Goal: Task Accomplishment & Management: Use online tool/utility

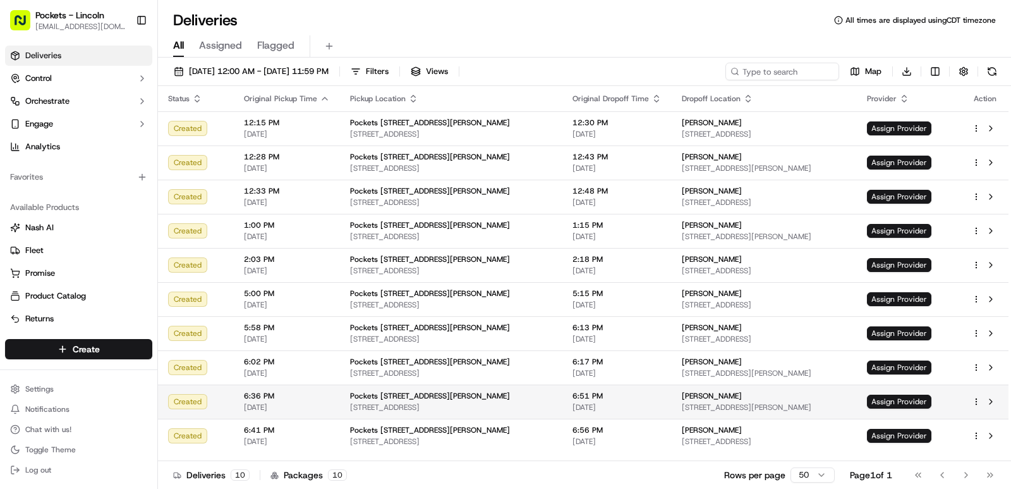
drag, startPoint x: 1003, startPoint y: 274, endPoint x: 997, endPoint y: 389, distance: 115.2
click at [1009, 418] on div "Status Original Pickup Time Pickup Location Original Dropoff Time Dropoff Locat…" at bounding box center [584, 273] width 853 height 375
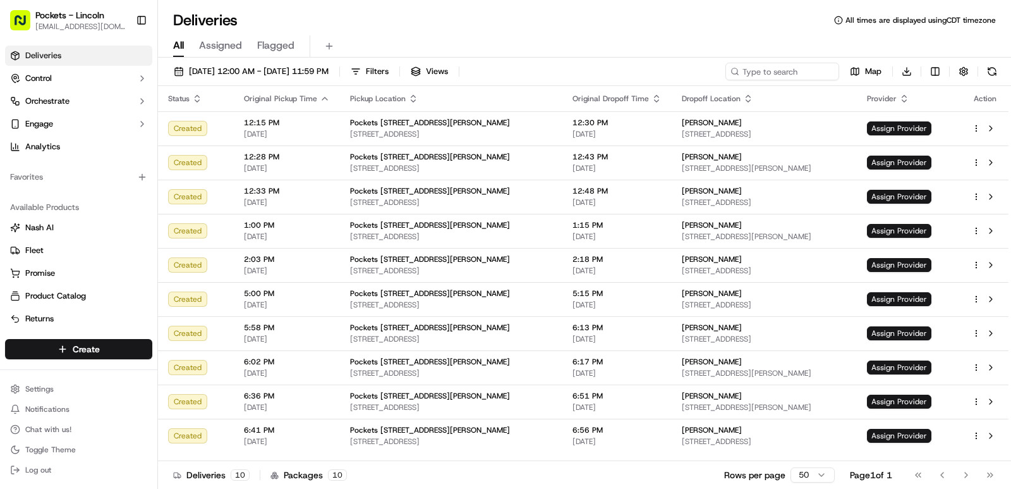
drag, startPoint x: 1002, startPoint y: 417, endPoint x: 792, endPoint y: 464, distance: 215.0
click at [978, 488] on html "Pockets - Lincoln [EMAIL_ADDRESS][DOMAIN_NAME] Toggle Sidebar Deliveries Contro…" at bounding box center [505, 244] width 1011 height 489
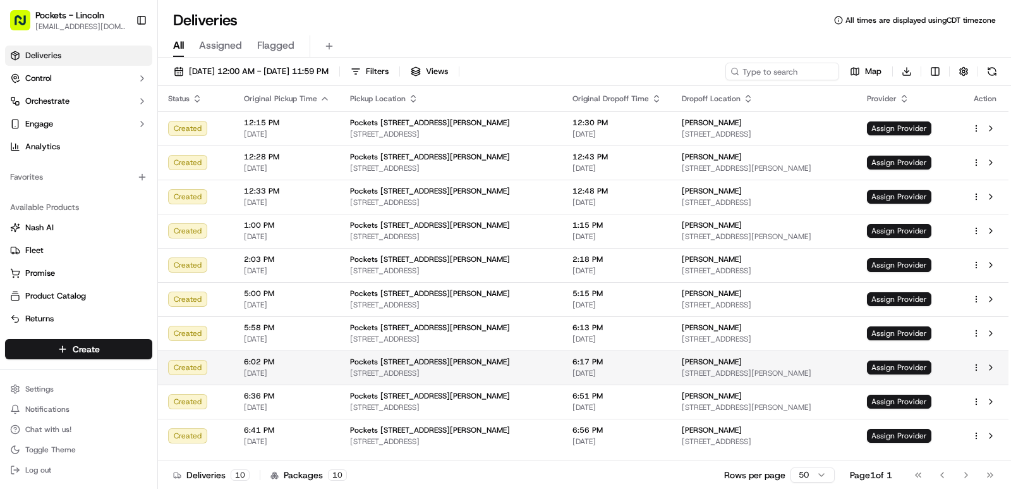
click at [682, 368] on span "[STREET_ADDRESS][PERSON_NAME]" at bounding box center [764, 373] width 165 height 10
click at [916, 370] on span "Assign Provider" at bounding box center [899, 367] width 64 height 14
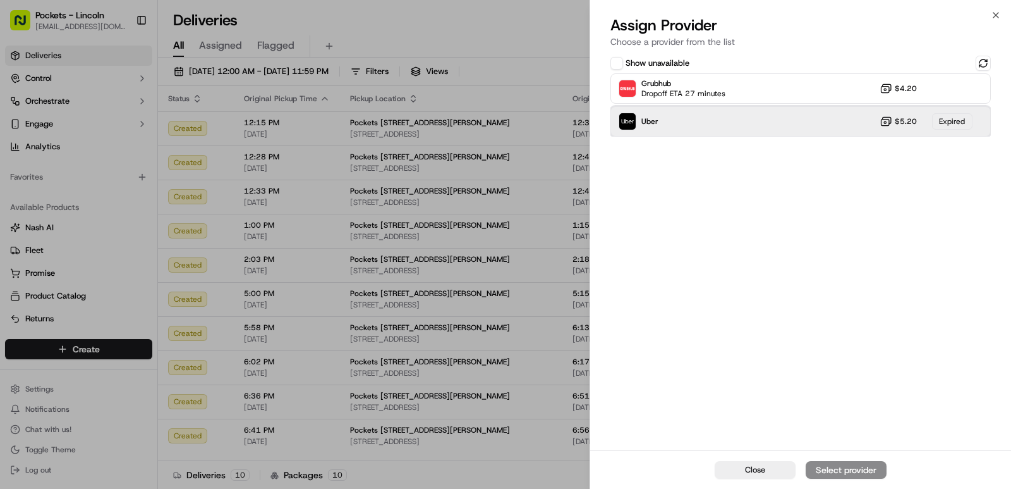
click at [948, 123] on div "Expired" at bounding box center [952, 121] width 40 height 16
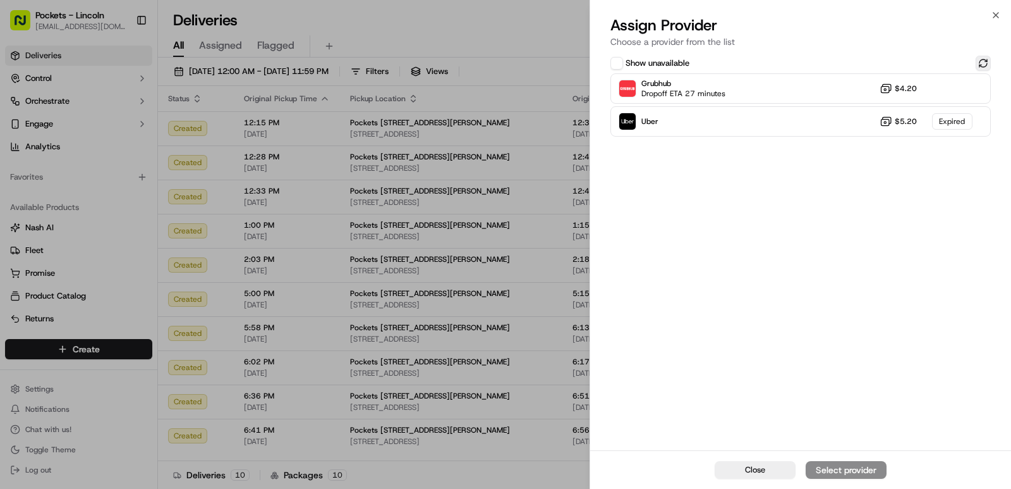
click at [984, 63] on button at bounding box center [983, 63] width 15 height 15
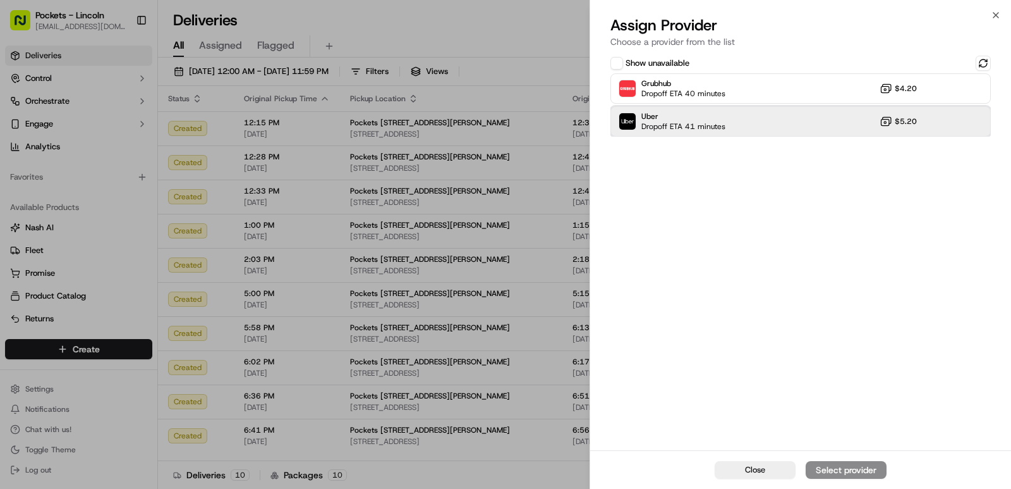
click at [835, 119] on div "Uber Dropoff ETA 41 minutes $5.20" at bounding box center [800, 121] width 380 height 30
click at [834, 471] on div "Assign Provider" at bounding box center [846, 469] width 62 height 13
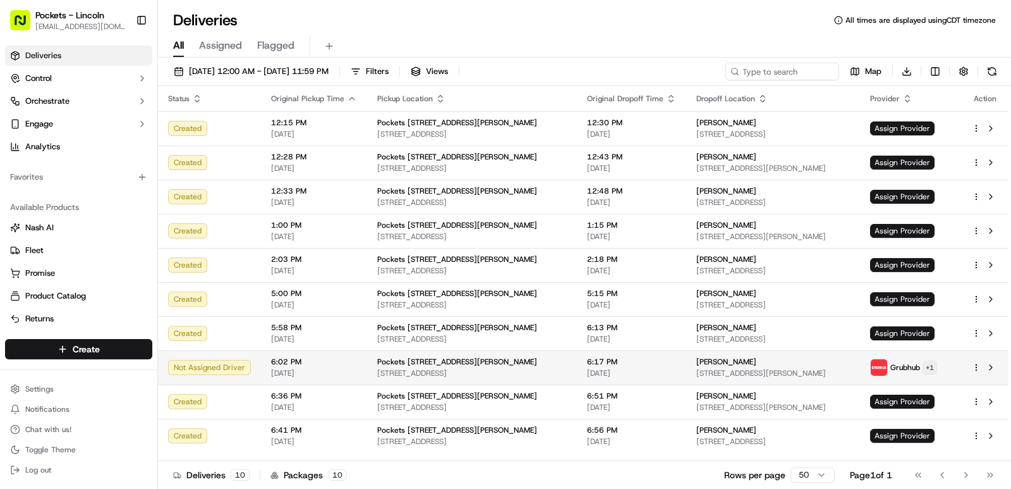
click at [934, 365] on html "Pockets - Lincoln [EMAIL_ADDRESS][DOMAIN_NAME] Toggle Sidebar Deliveries Contro…" at bounding box center [505, 244] width 1011 height 489
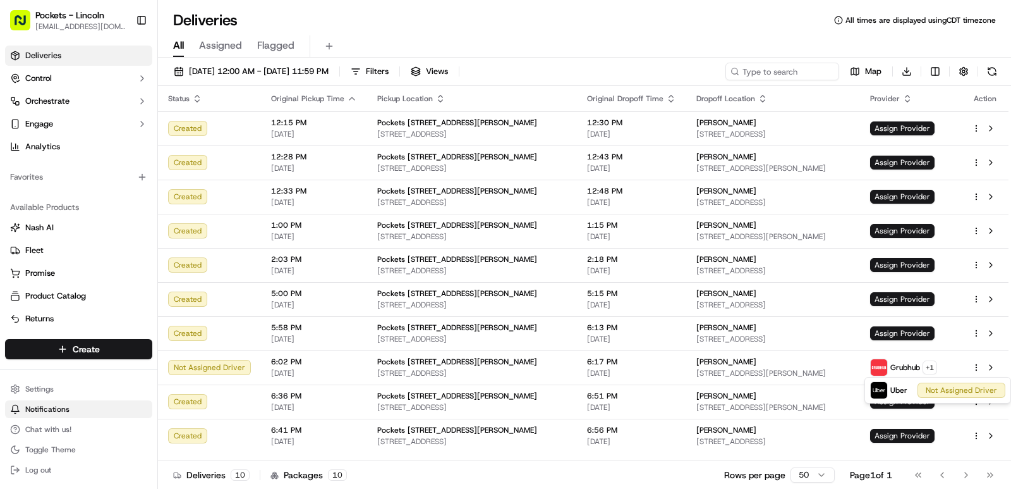
click at [75, 417] on html "Pockets - Lincoln [EMAIL_ADDRESS][DOMAIN_NAME] Toggle Sidebar Deliveries Contro…" at bounding box center [505, 244] width 1011 height 489
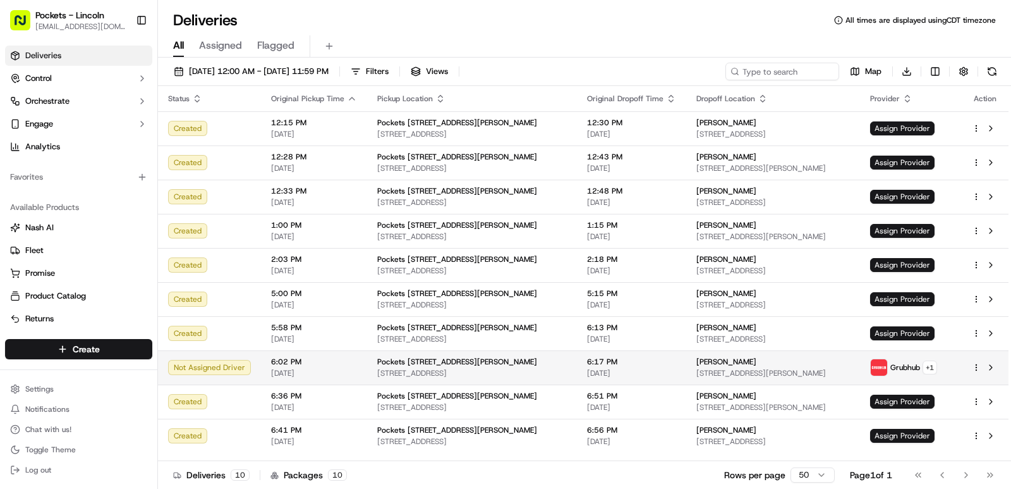
click at [186, 370] on div "Not Assigned Driver" at bounding box center [209, 367] width 83 height 15
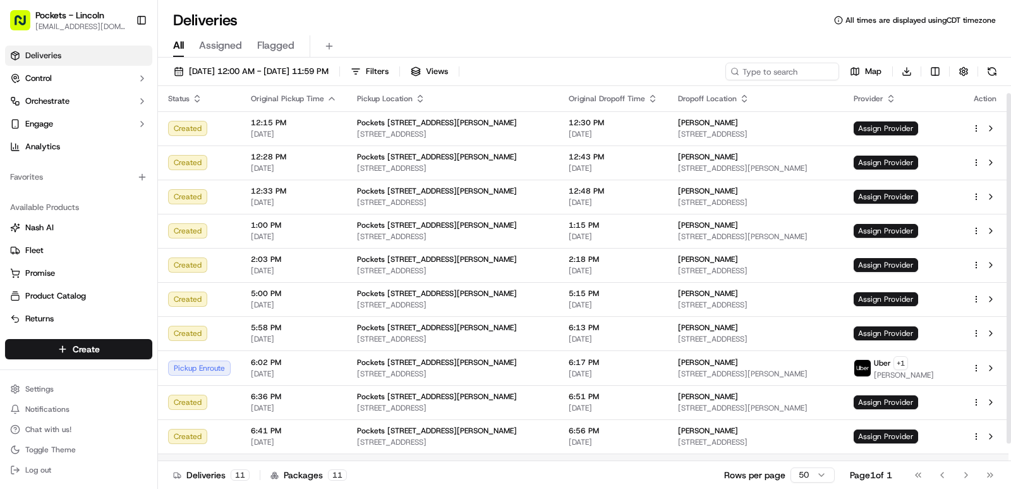
scroll to position [27, 0]
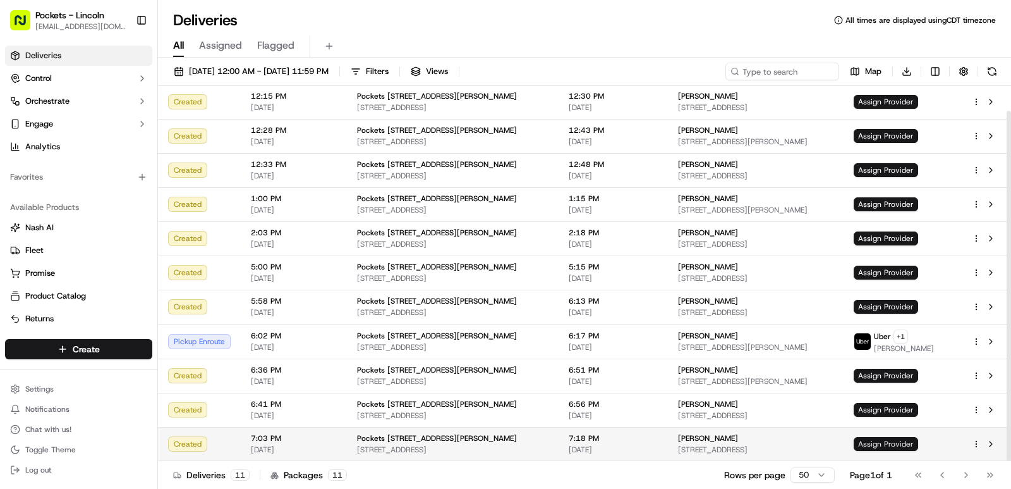
click at [904, 443] on span "Assign Provider" at bounding box center [886, 444] width 64 height 14
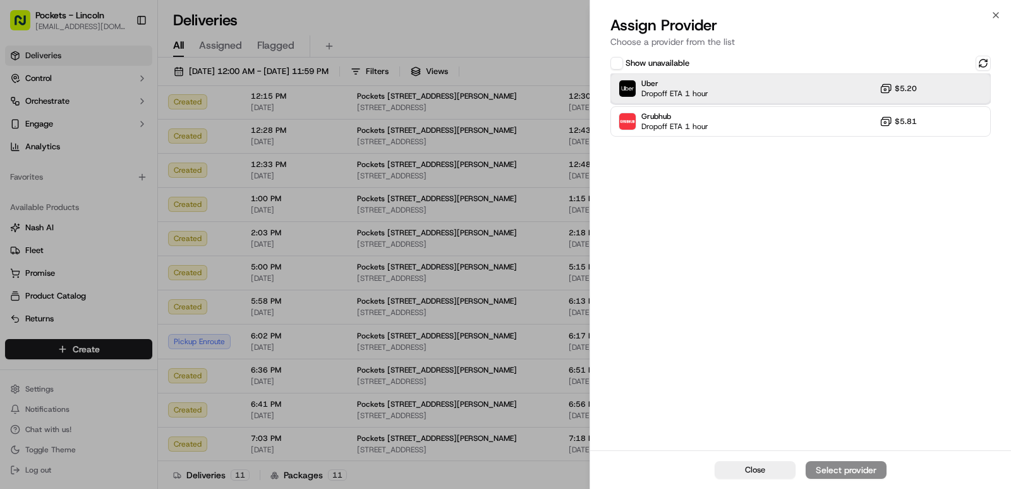
click at [704, 95] on span "Dropoff ETA 1 hour" at bounding box center [674, 93] width 67 height 10
click at [855, 467] on div "Assign Provider" at bounding box center [846, 469] width 62 height 13
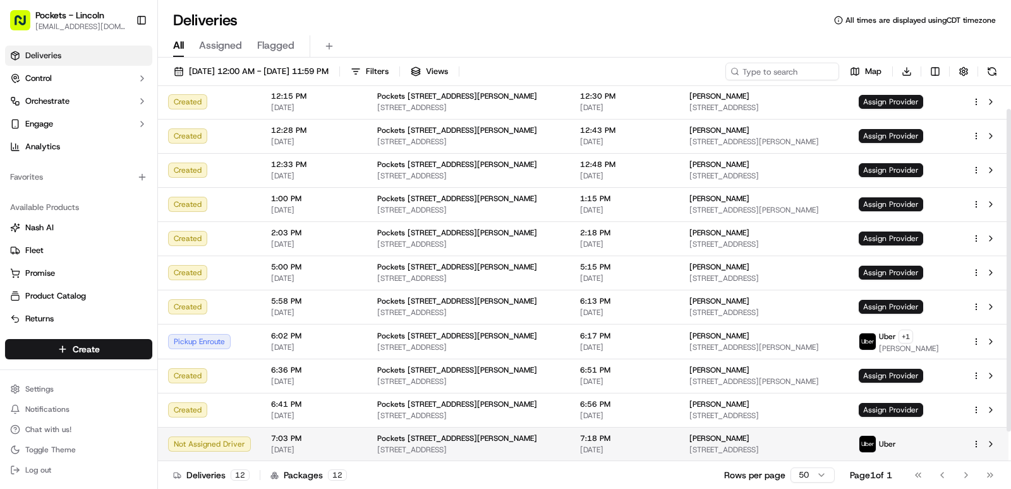
click at [973, 442] on html "Pockets - Lincoln [EMAIL_ADDRESS][DOMAIN_NAME] Toggle Sidebar Deliveries Contro…" at bounding box center [505, 244] width 1011 height 489
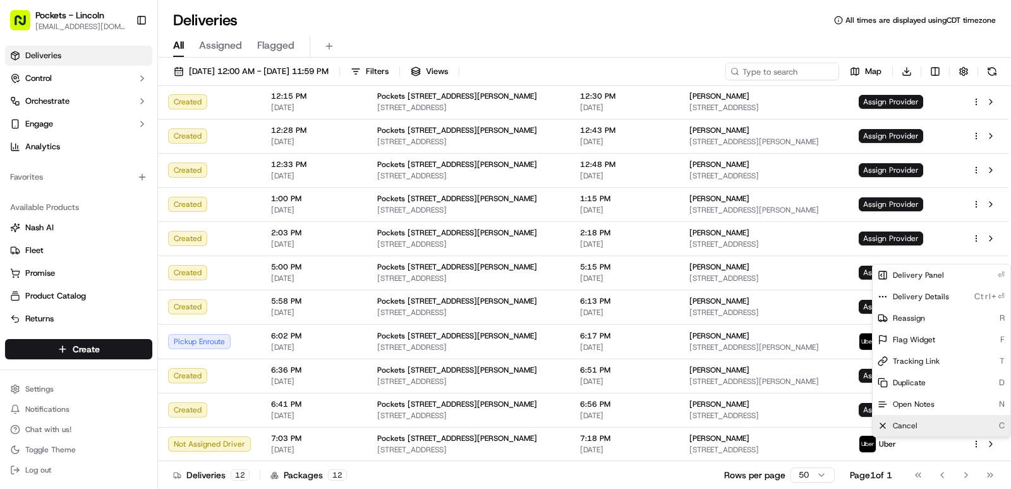
click at [909, 430] on span "Cancel" at bounding box center [905, 425] width 25 height 10
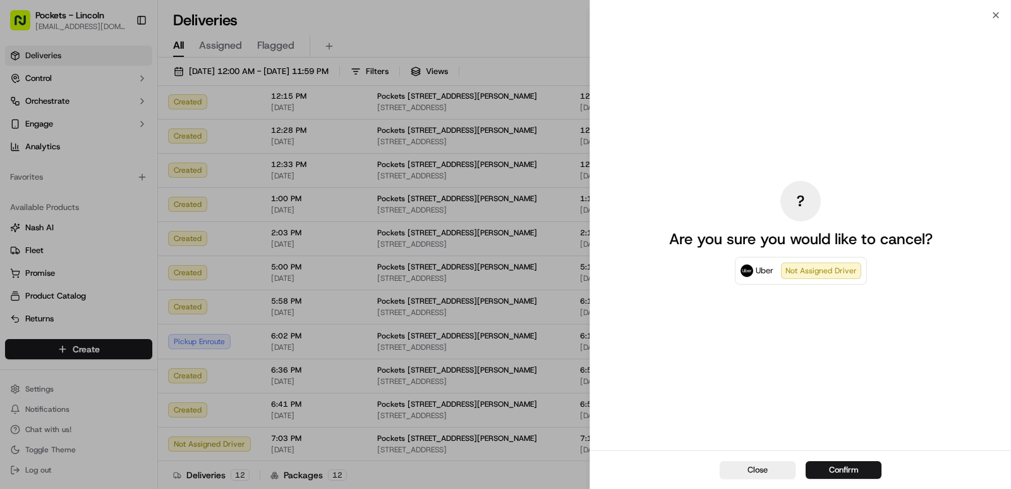
click at [853, 468] on button "Confirm" at bounding box center [844, 470] width 76 height 18
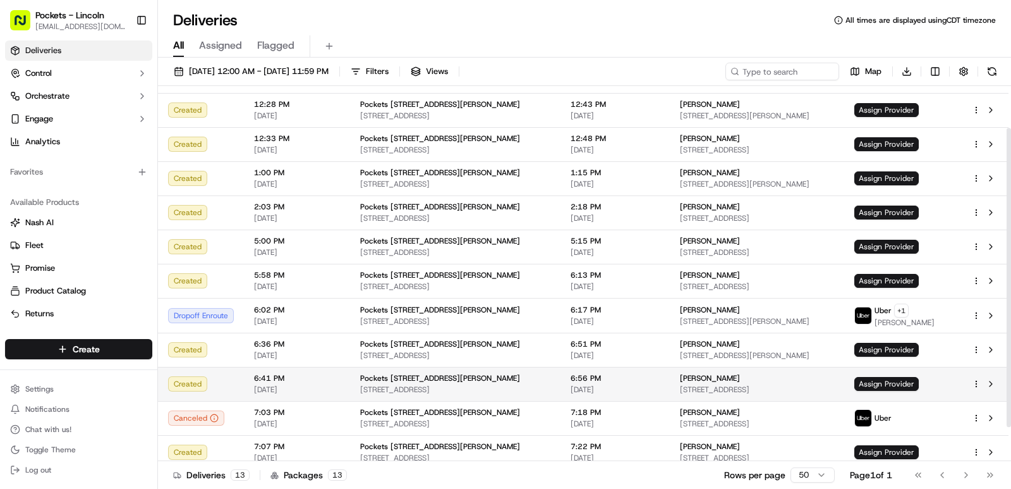
scroll to position [95, 0]
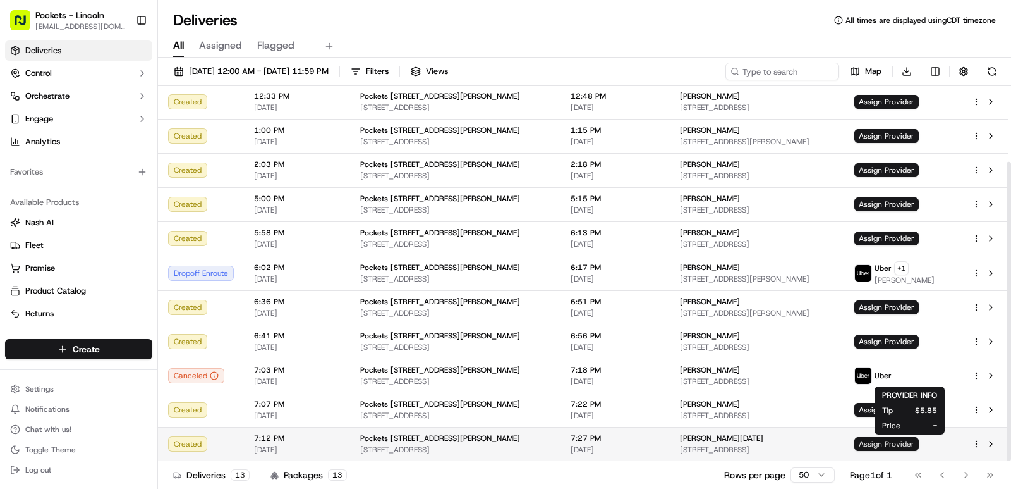
click at [902, 444] on span "Assign Provider" at bounding box center [886, 444] width 64 height 14
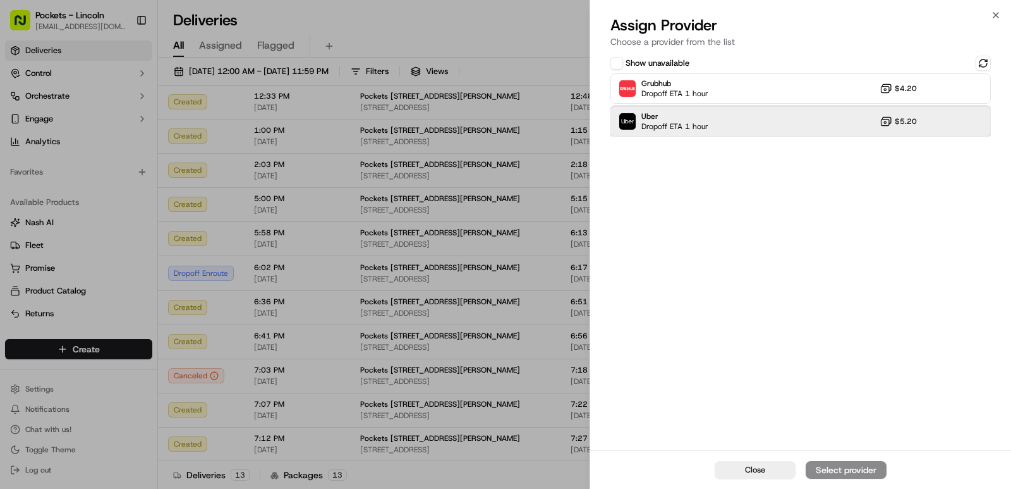
click at [765, 128] on div "Uber Dropoff ETA 1 hour $5.20" at bounding box center [800, 121] width 380 height 30
click at [824, 472] on div "Assign Provider" at bounding box center [846, 469] width 62 height 13
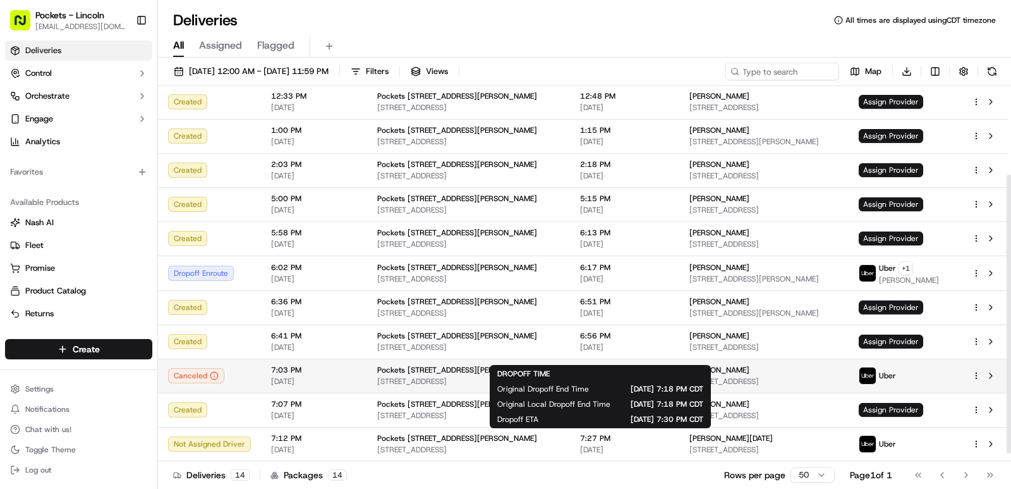
scroll to position [129, 0]
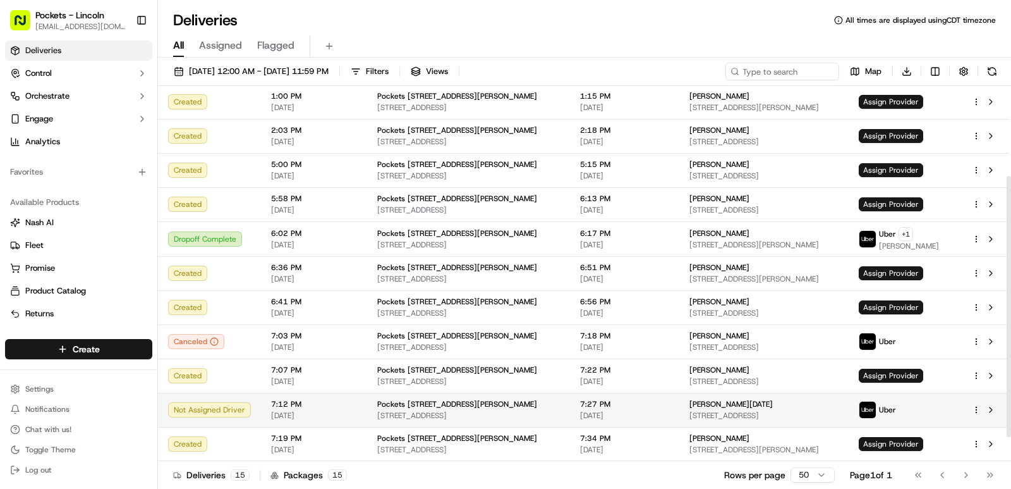
click at [797, 403] on div "[PERSON_NAME][DATE]" at bounding box center [763, 404] width 149 height 10
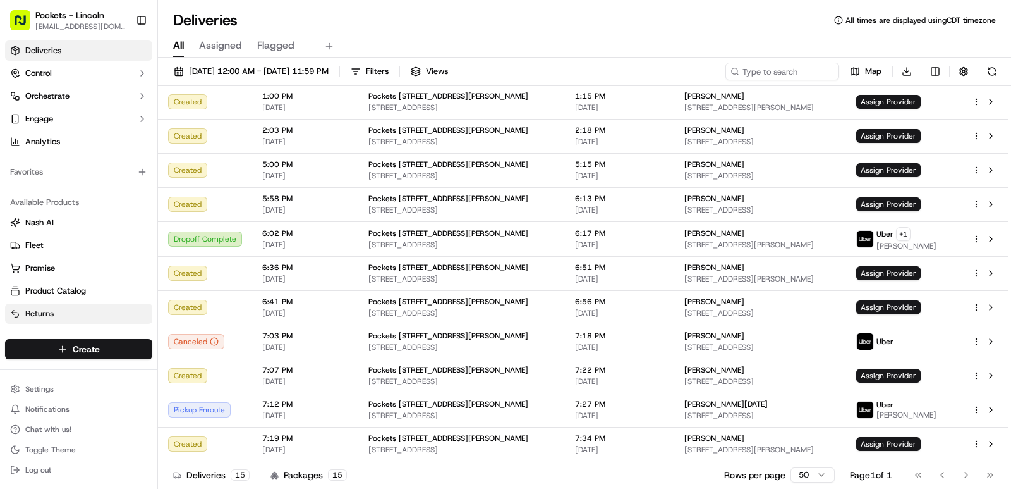
drag, startPoint x: 135, startPoint y: 313, endPoint x: 126, endPoint y: 313, distance: 8.2
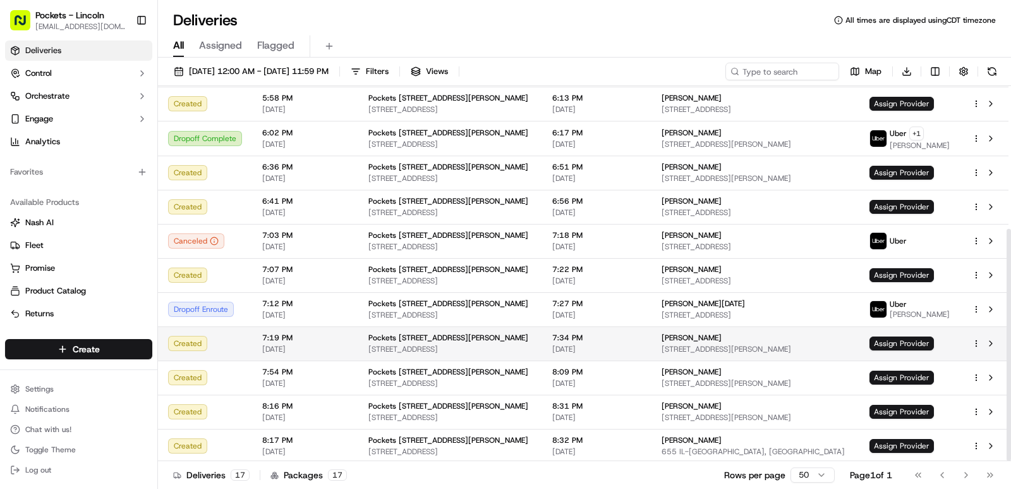
scroll to position [231, 0]
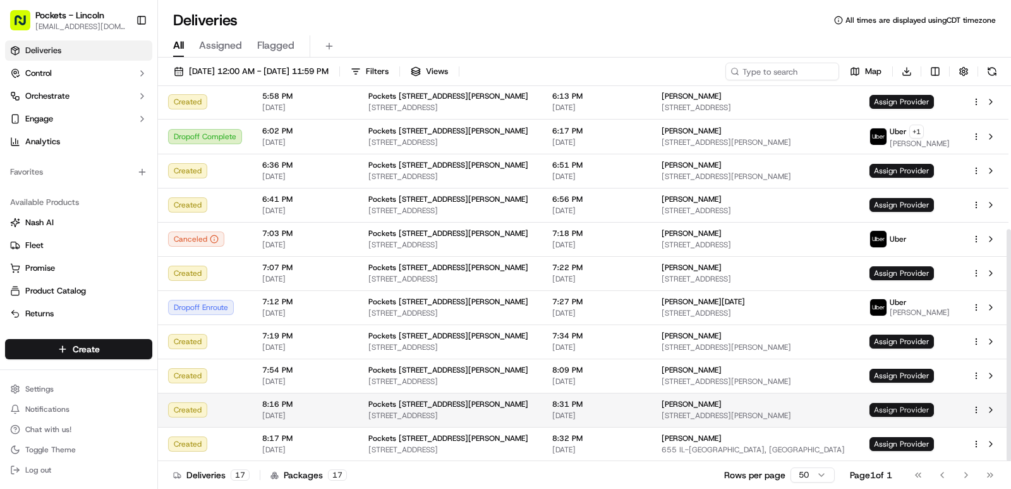
click at [919, 412] on span "Assign Provider" at bounding box center [902, 410] width 64 height 14
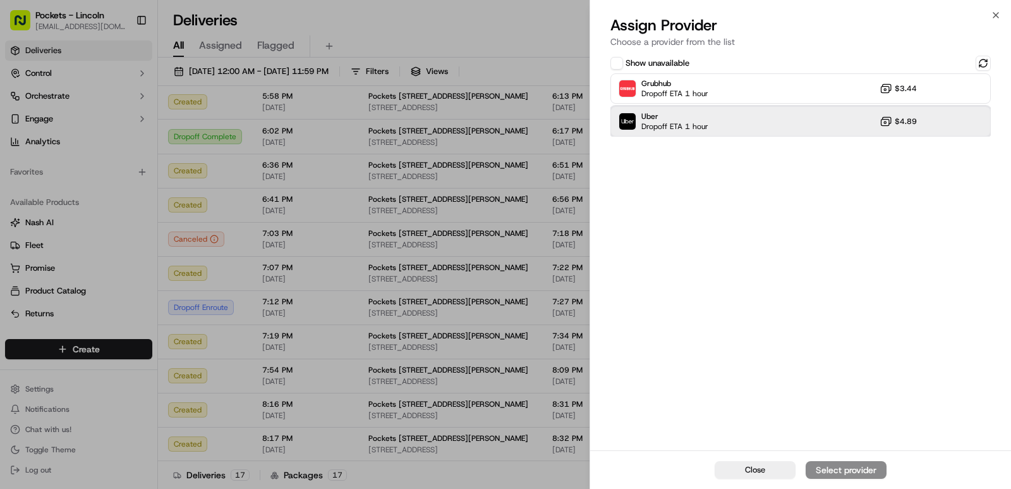
click at [782, 118] on div "Uber Dropoff ETA 1 hour $4.89" at bounding box center [800, 121] width 380 height 30
click at [839, 467] on div "Assign Provider" at bounding box center [846, 469] width 62 height 13
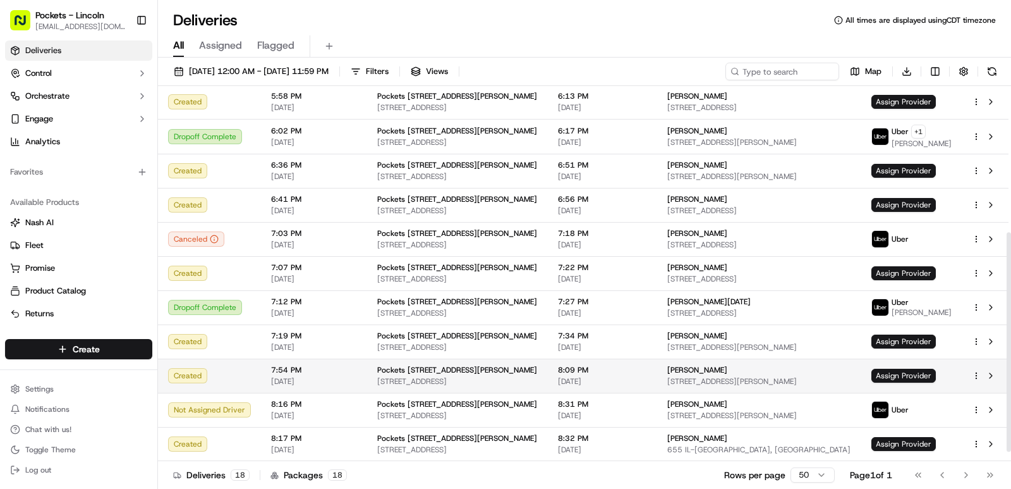
scroll to position [265, 0]
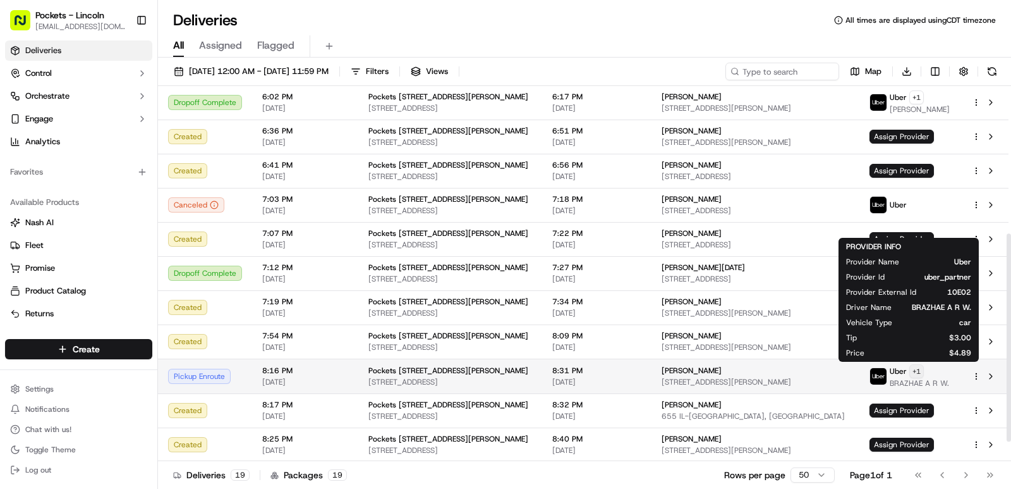
click at [909, 368] on html "Pockets - Lincoln [EMAIL_ADDRESS][DOMAIN_NAME] Toggle Sidebar Deliveries Contro…" at bounding box center [505, 244] width 1011 height 489
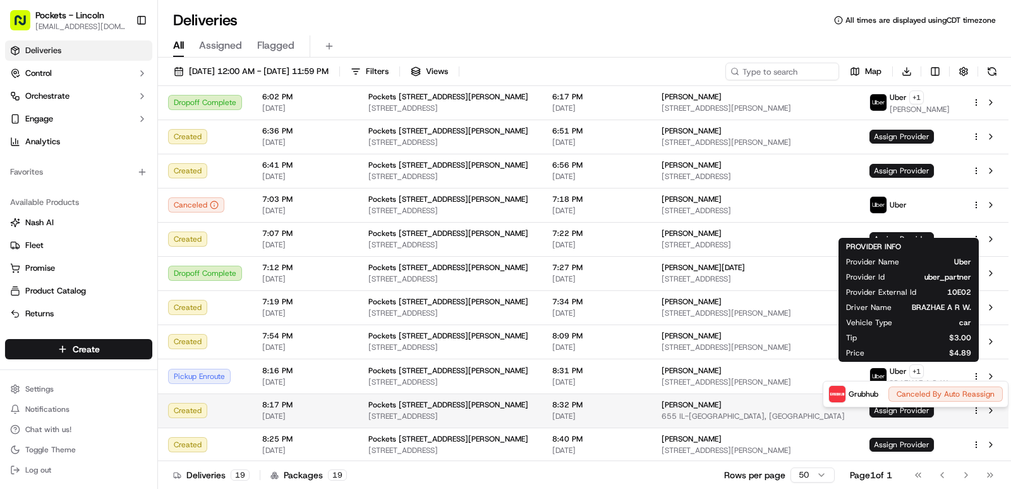
click at [785, 398] on html "Pockets - Lincoln [EMAIL_ADDRESS][DOMAIN_NAME] Toggle Sidebar Deliveries Contro…" at bounding box center [505, 244] width 1011 height 489
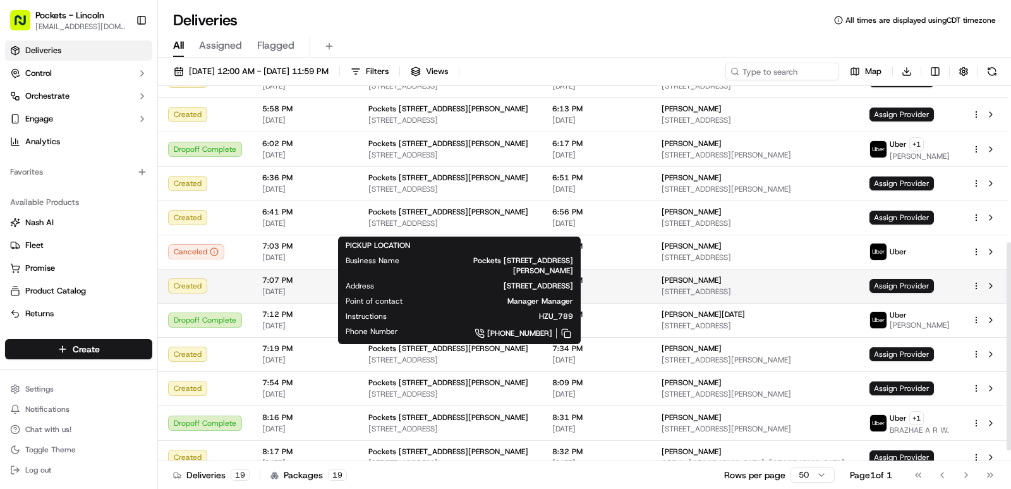
scroll to position [300, 0]
